Goal: Check status

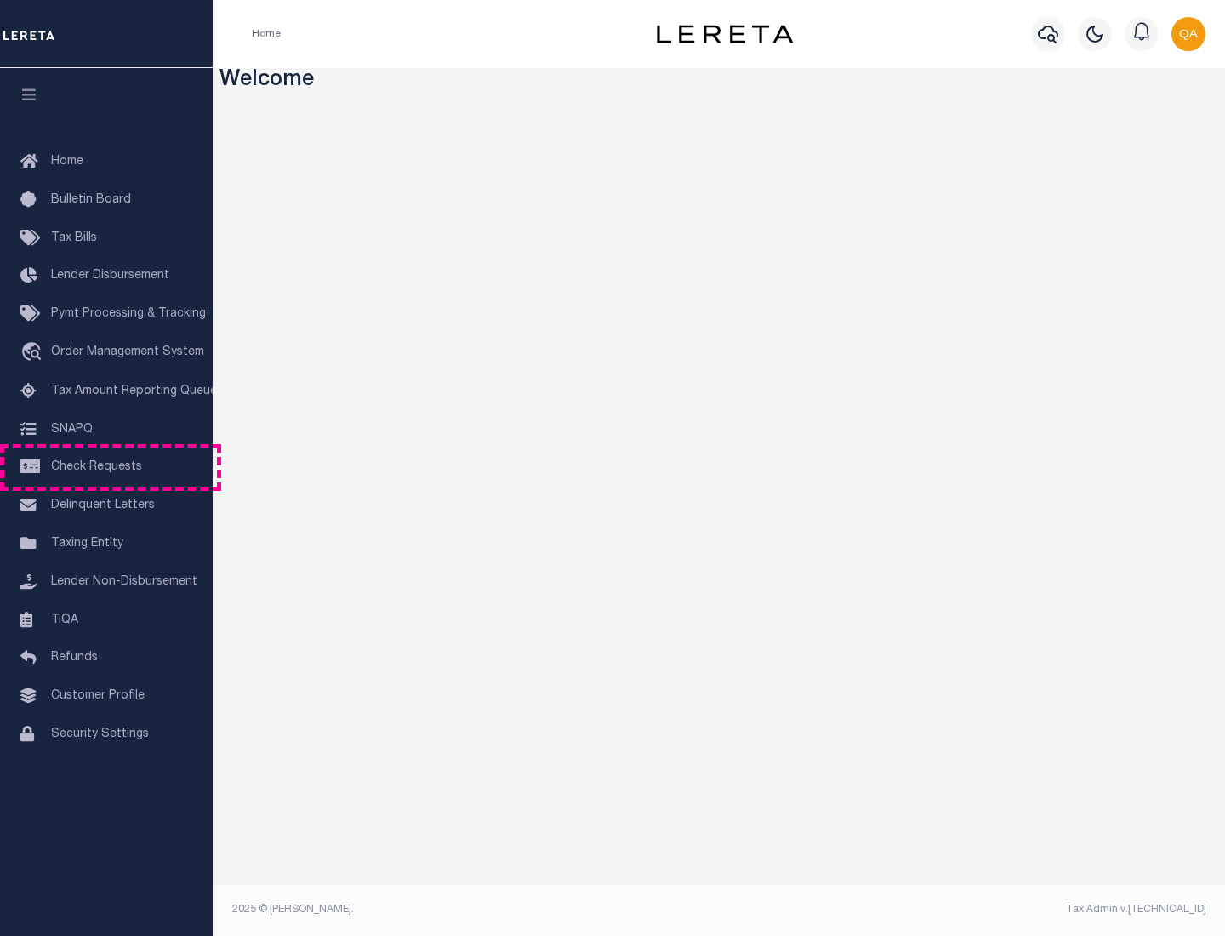
click at [106, 467] on span "Check Requests" at bounding box center [96, 467] width 91 height 12
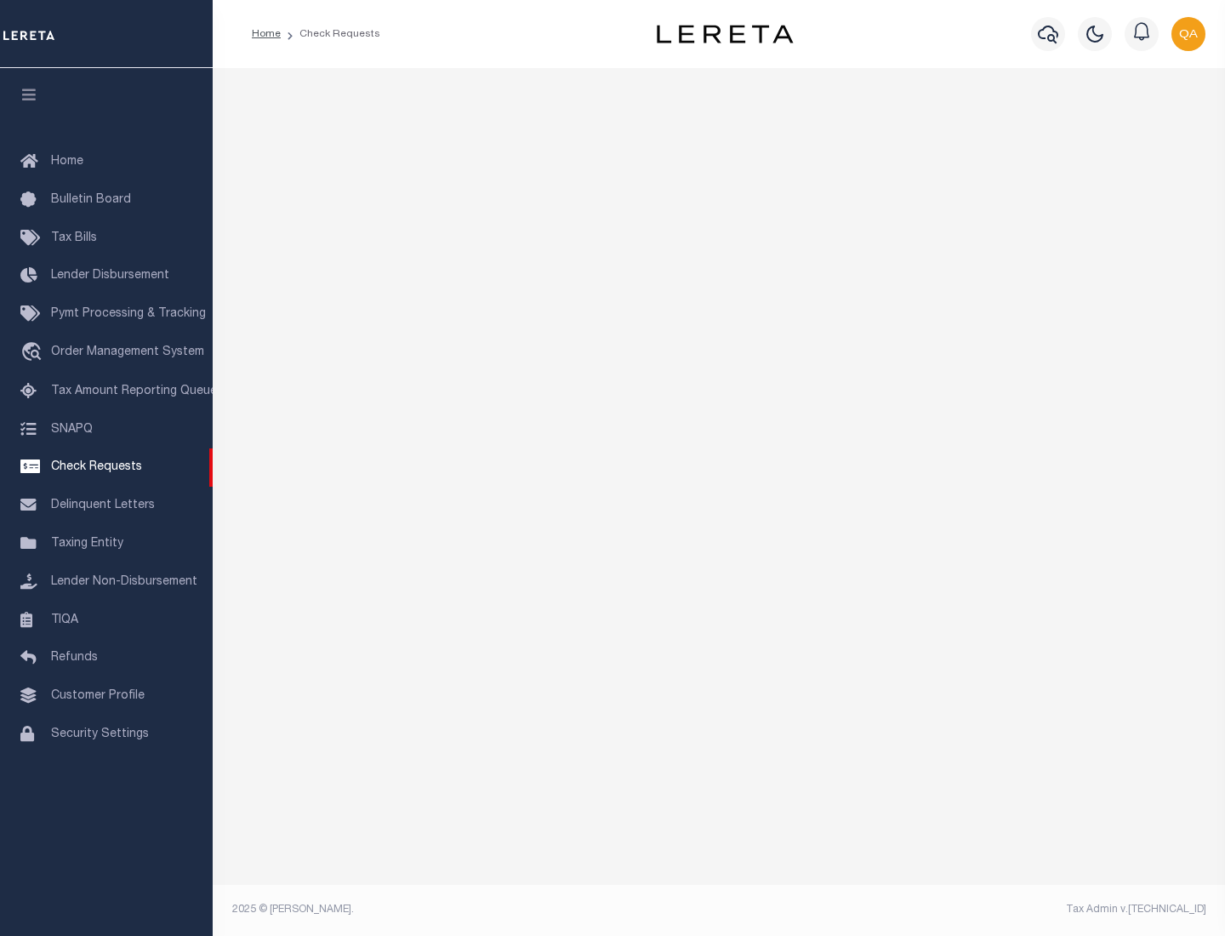
select select "50"
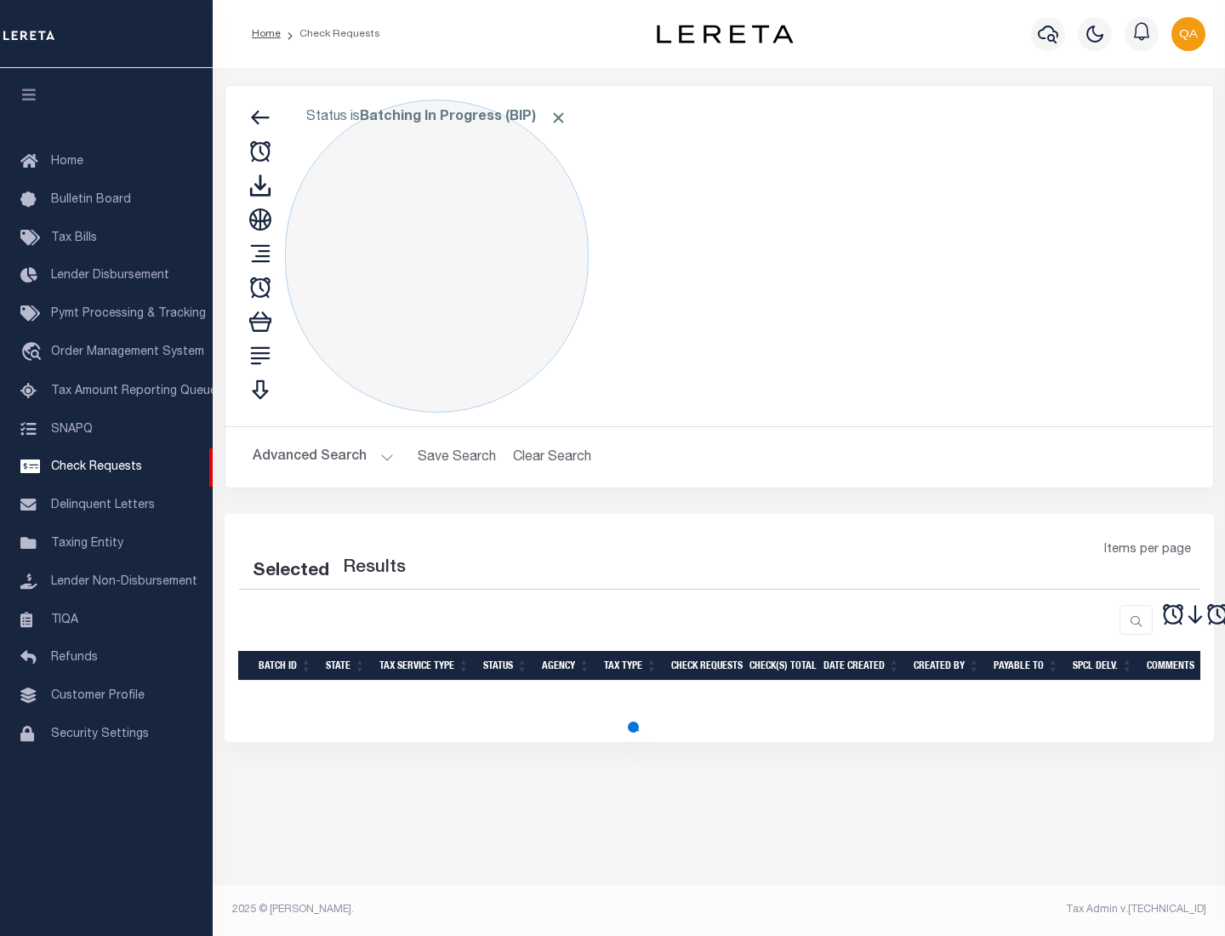
select select "50"
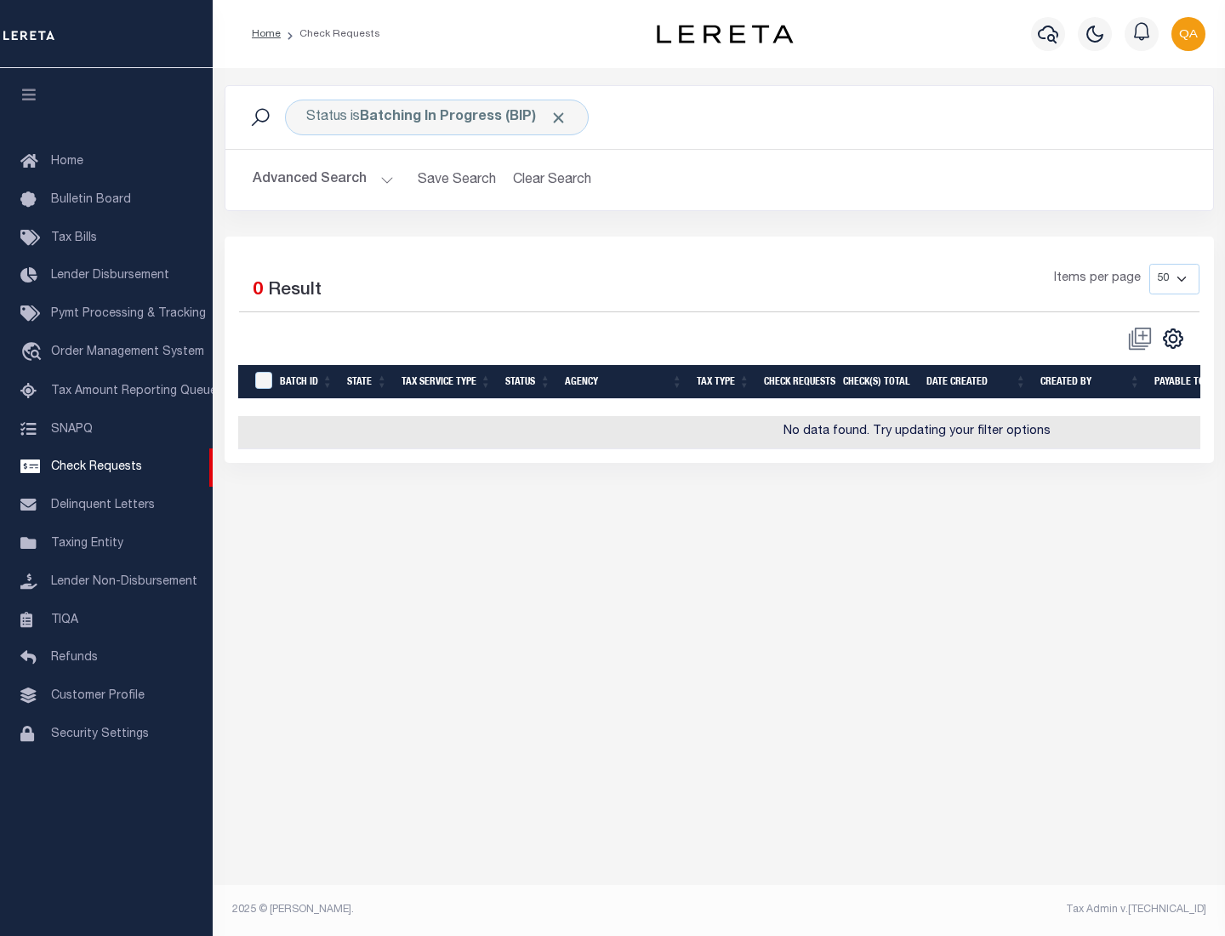
click at [559, 117] on span "Click to Remove" at bounding box center [558, 118] width 18 height 18
